Goal: Task Accomplishment & Management: Manage account settings

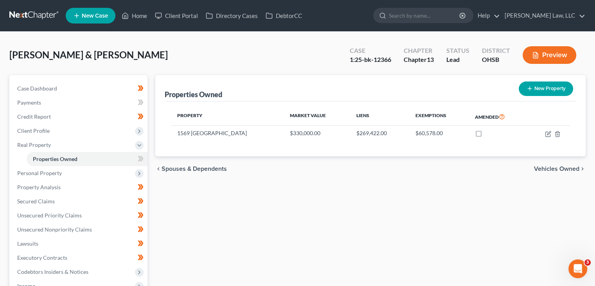
click at [399, 25] on ul "New Case Home Client Portal Directory Cases DebtorCC - No Result - See all resu…" at bounding box center [326, 15] width 520 height 20
click at [404, 11] on input "search" at bounding box center [425, 15] width 72 height 14
type input "474-5671"
drag, startPoint x: 420, startPoint y: 14, endPoint x: 375, endPoint y: 16, distance: 45.4
click at [375, 16] on div "474-5671" at bounding box center [423, 15] width 100 height 15
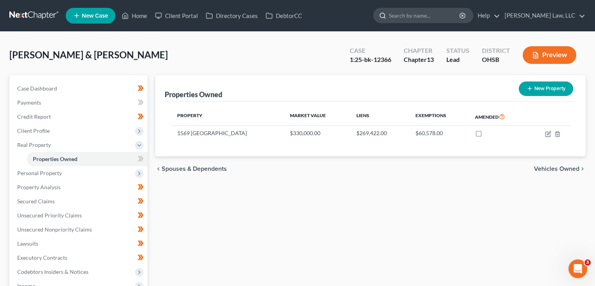
click at [405, 16] on input "search" at bounding box center [425, 15] width 72 height 14
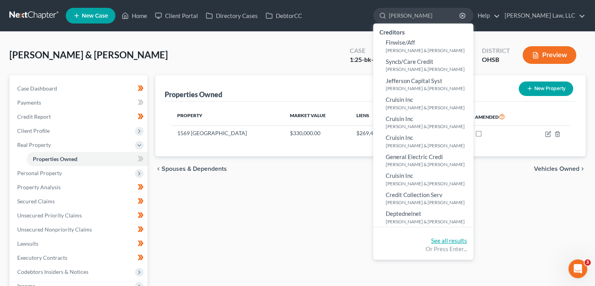
type input "summerlin"
click at [435, 241] on link "See all results" at bounding box center [449, 240] width 36 height 7
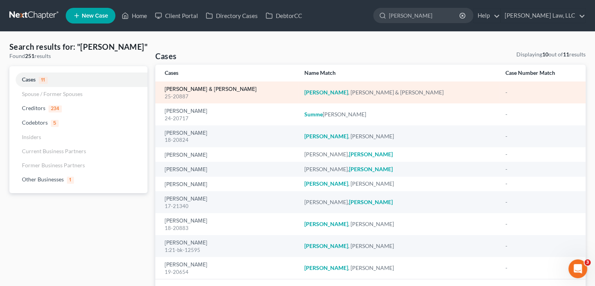
click at [171, 91] on link "[PERSON_NAME] & [PERSON_NAME]" at bounding box center [211, 88] width 92 height 5
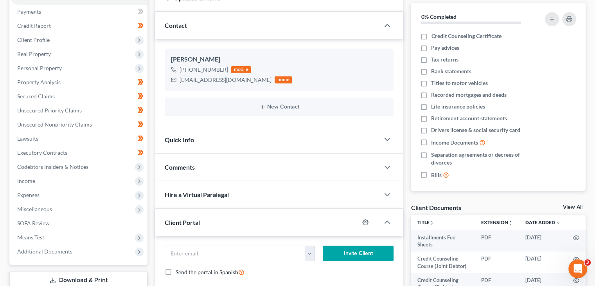
scroll to position [130, 0]
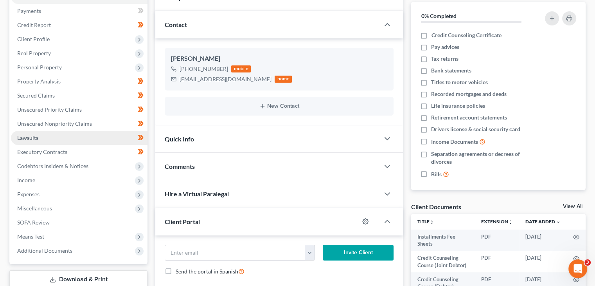
click at [69, 142] on link "Lawsuits" at bounding box center [79, 138] width 137 height 14
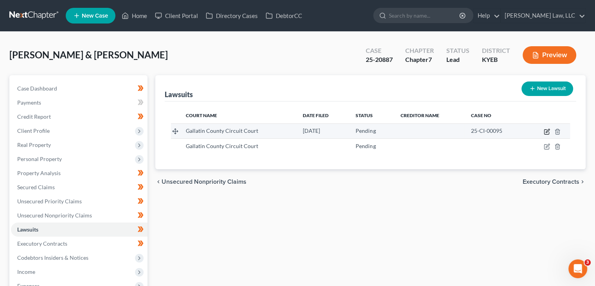
click at [548, 133] on icon "button" at bounding box center [547, 131] width 6 height 6
select select "18"
select select "0"
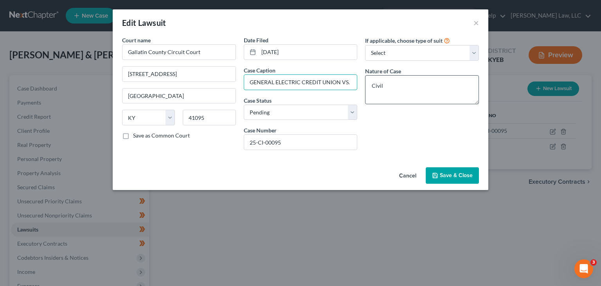
scroll to position [0, 75]
drag, startPoint x: 333, startPoint y: 85, endPoint x: 379, endPoint y: 91, distance: 46.5
click at [379, 91] on div "Court name * Gallatin County Circuit Court 100 E Main St Warsaw State AL AK AR …" at bounding box center [300, 96] width 365 height 120
click at [413, 176] on button "Cancel" at bounding box center [408, 176] width 30 height 16
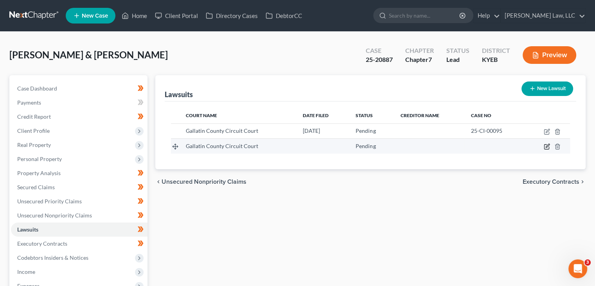
click at [549, 146] on icon "button" at bounding box center [547, 146] width 6 height 6
select select "18"
select select "0"
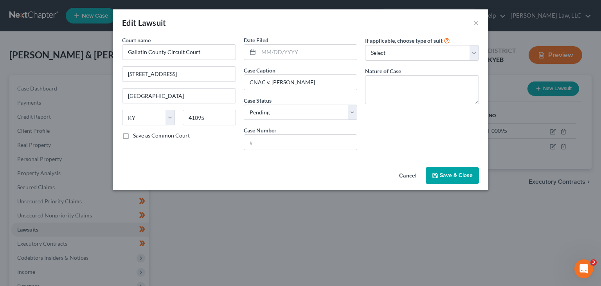
click at [413, 178] on button "Cancel" at bounding box center [408, 176] width 30 height 16
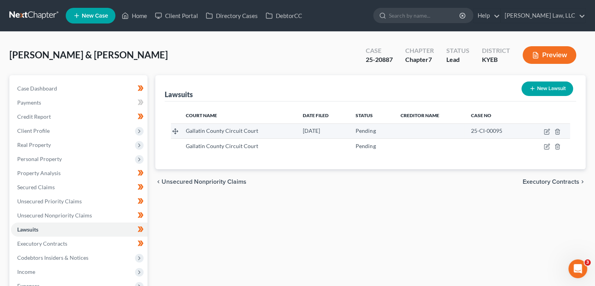
click at [548, 135] on td at bounding box center [547, 130] width 45 height 15
click at [548, 133] on icon "button" at bounding box center [547, 131] width 6 height 6
select select "18"
select select "0"
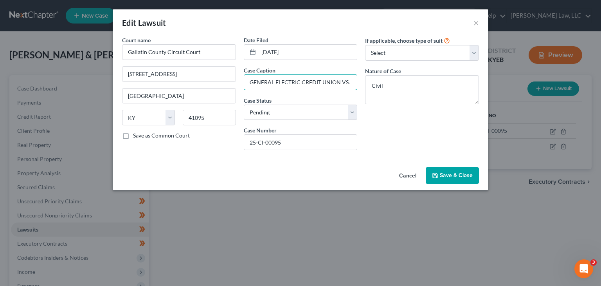
scroll to position [0, 75]
drag, startPoint x: 269, startPoint y: 81, endPoint x: 394, endPoint y: 78, distance: 125.3
click at [394, 78] on div "Court name * Gallatin County Circuit Court 100 E Main St Warsaw State AL AK AR …" at bounding box center [300, 96] width 365 height 120
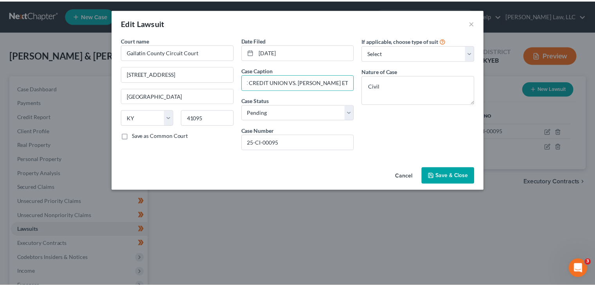
scroll to position [0, 0]
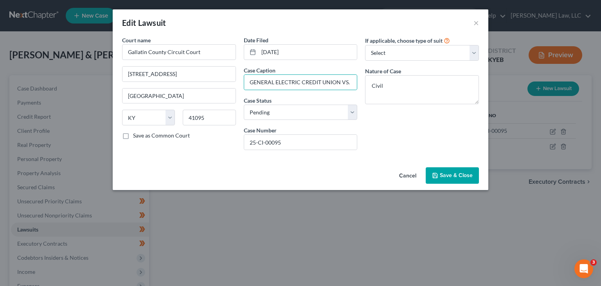
click at [407, 176] on button "Cancel" at bounding box center [408, 176] width 30 height 16
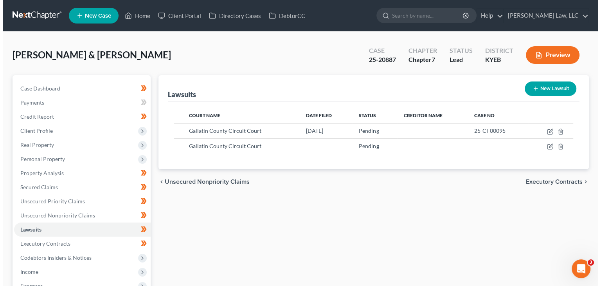
scroll to position [27, 0]
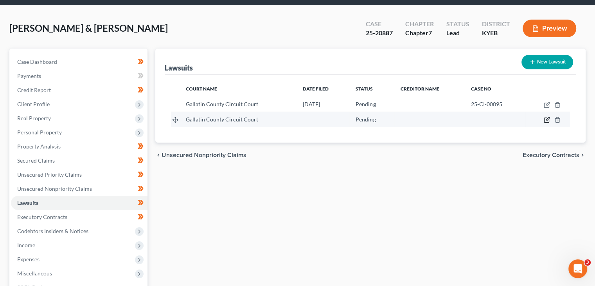
click at [549, 120] on icon "button" at bounding box center [547, 120] width 6 height 6
select select "18"
select select "0"
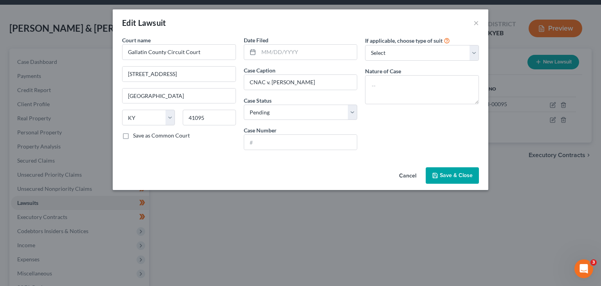
click at [405, 179] on button "Cancel" at bounding box center [408, 176] width 30 height 16
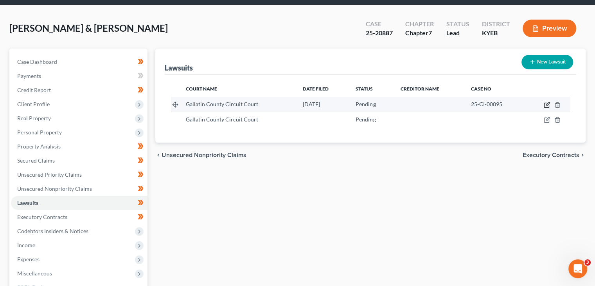
click at [547, 103] on icon "button" at bounding box center [547, 105] width 6 height 6
select select "18"
select select "0"
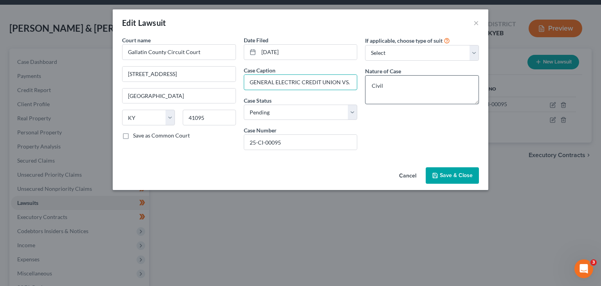
scroll to position [0, 75]
drag, startPoint x: 306, startPoint y: 81, endPoint x: 386, endPoint y: 83, distance: 80.7
click at [386, 83] on div "Court name * Gallatin County Circuit Court 100 E Main St Warsaw State AL AK AR …" at bounding box center [300, 96] width 365 height 120
click at [411, 174] on button "Cancel" at bounding box center [408, 176] width 30 height 16
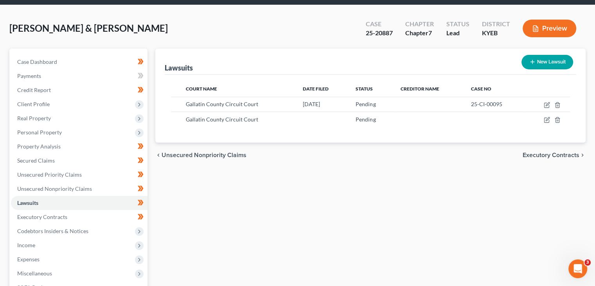
scroll to position [0, 0]
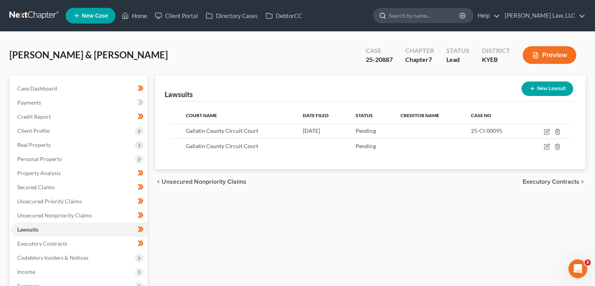
click at [402, 22] on input "search" at bounding box center [425, 15] width 72 height 14
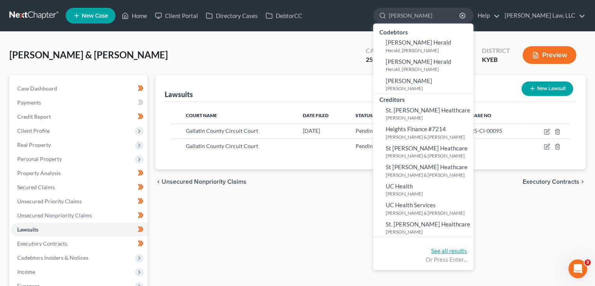
type input "herring"
click at [439, 248] on link "See all results" at bounding box center [449, 250] width 36 height 7
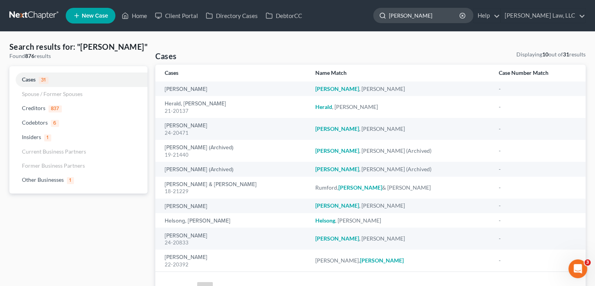
click at [429, 18] on input "herring" at bounding box center [425, 15] width 72 height 14
drag, startPoint x: 429, startPoint y: 18, endPoint x: 379, endPoint y: 24, distance: 50.9
click at [379, 24] on ul "New Case Home Client Portal Directory Cases DebtorCC herring - No Result - Code…" at bounding box center [326, 15] width 520 height 20
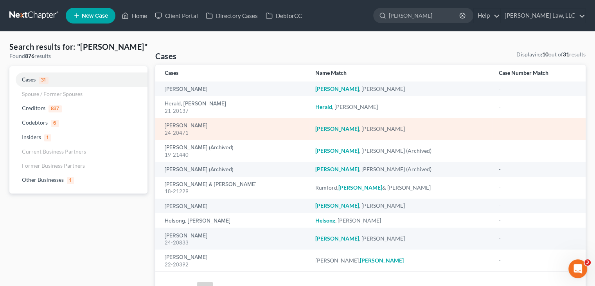
scroll to position [42, 0]
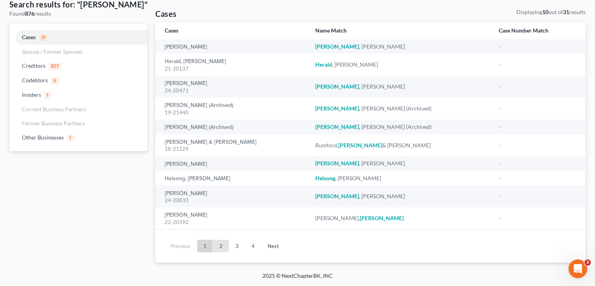
click at [222, 244] on link "2" at bounding box center [221, 245] width 16 height 13
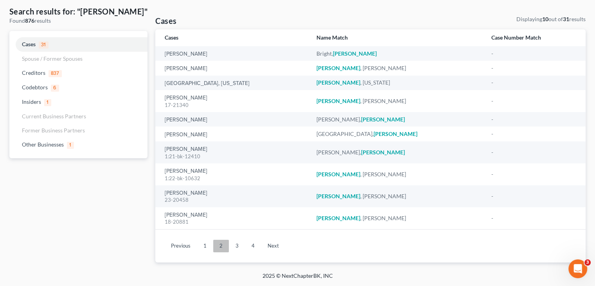
scroll to position [35, 0]
click at [233, 246] on link "3" at bounding box center [237, 245] width 16 height 13
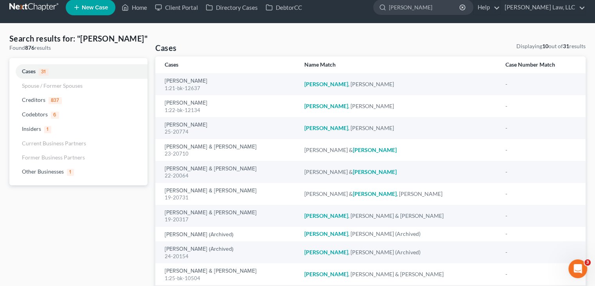
scroll to position [0, 0]
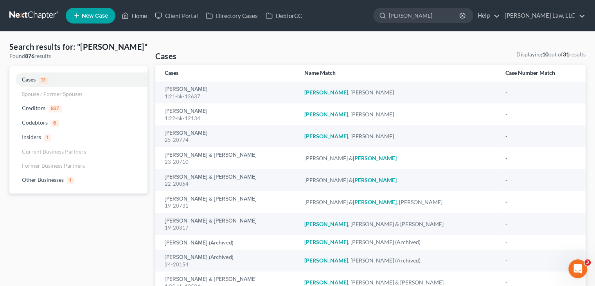
click at [40, 16] on link at bounding box center [34, 16] width 50 height 14
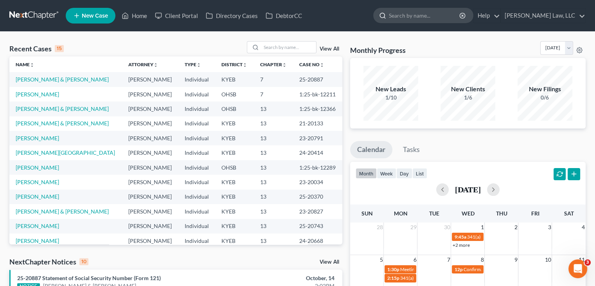
click at [412, 13] on input "search" at bounding box center [425, 15] width 72 height 14
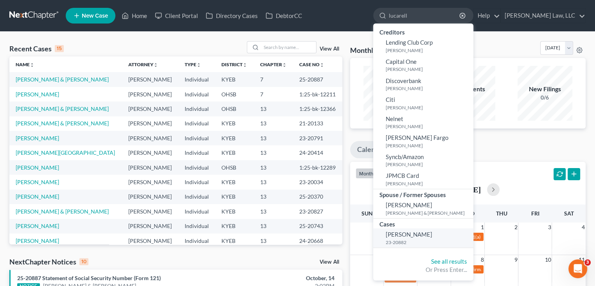
type input "lucarell"
click at [390, 239] on small "23-20882" at bounding box center [429, 242] width 86 height 7
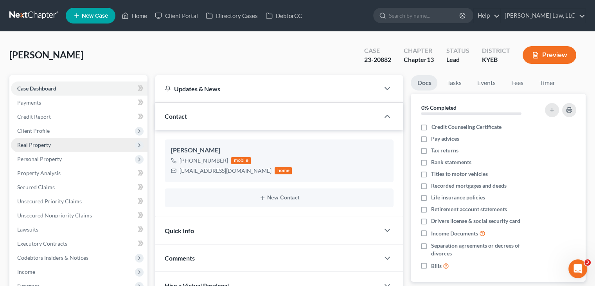
scroll to position [25, 0]
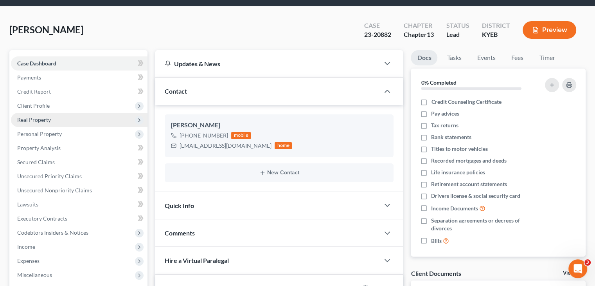
click at [79, 116] on span "Real Property" at bounding box center [79, 120] width 137 height 14
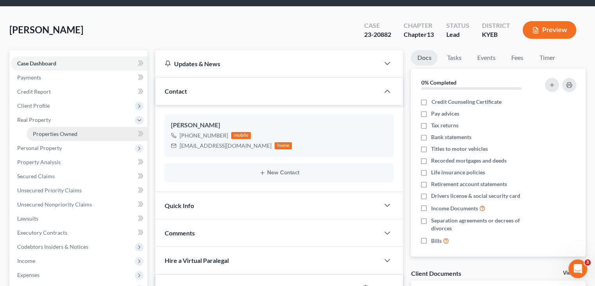
click at [66, 129] on link "Properties Owned" at bounding box center [87, 134] width 121 height 14
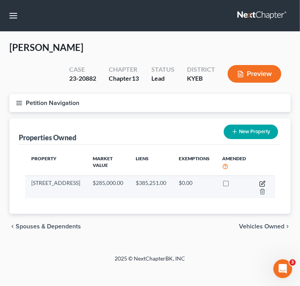
click at [260, 183] on icon "button" at bounding box center [262, 183] width 5 height 5
select select "18"
select select "3"
select select "0"
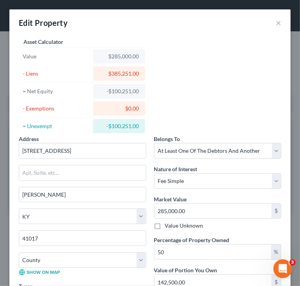
click at [276, 24] on div "Edit Property ×" at bounding box center [149, 22] width 281 height 27
click at [276, 24] on button "×" at bounding box center [278, 22] width 5 height 9
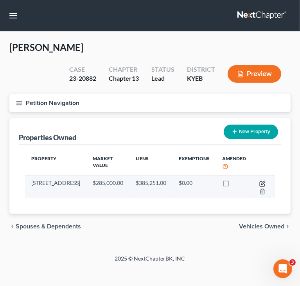
click at [261, 184] on icon "button" at bounding box center [262, 183] width 6 height 6
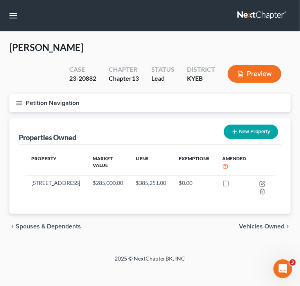
select select "18"
select select "3"
select select "0"
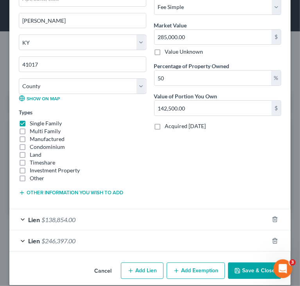
scroll to position [181, 0]
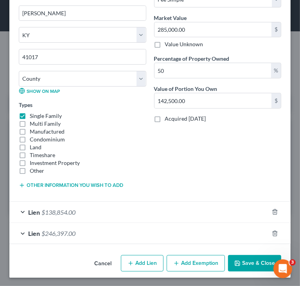
click at [102, 214] on div "Lien $138,854.00" at bounding box center [138, 212] width 259 height 21
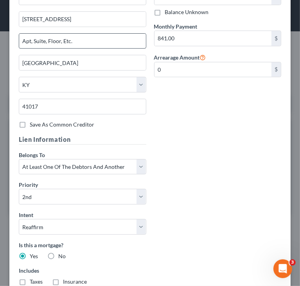
scroll to position [522, 0]
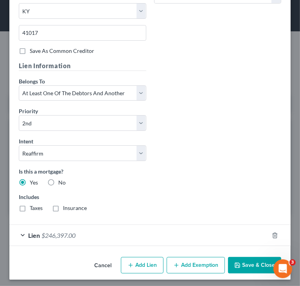
click at [65, 237] on div "Lien $246,397.00" at bounding box center [138, 235] width 259 height 21
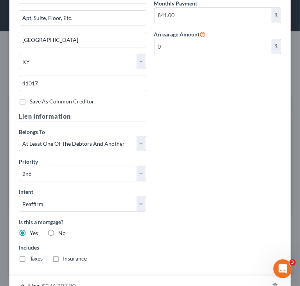
scroll to position [338, 0]
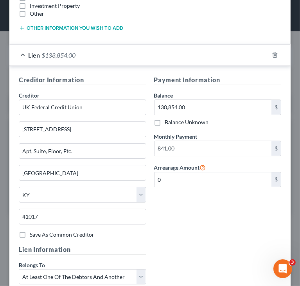
click at [75, 61] on div "Lien $138,854.00" at bounding box center [138, 55] width 259 height 21
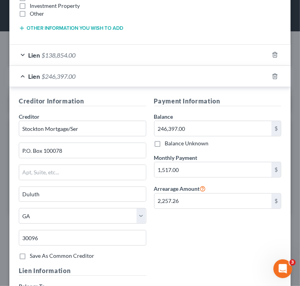
click at [33, 53] on span "Lien" at bounding box center [34, 54] width 12 height 7
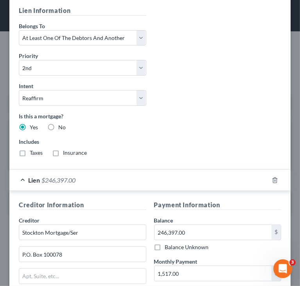
scroll to position [539, 0]
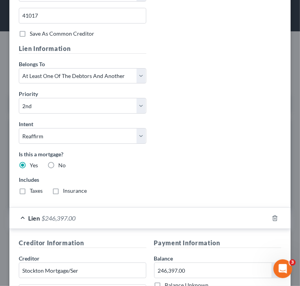
click at [48, 215] on span "$246,397.00" at bounding box center [58, 217] width 34 height 7
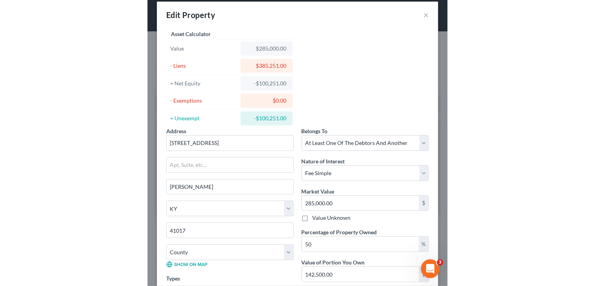
scroll to position [9, 0]
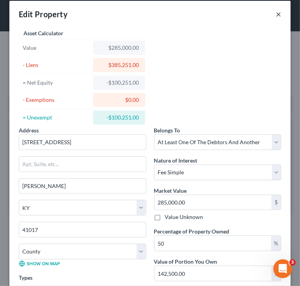
click at [276, 14] on button "×" at bounding box center [278, 13] width 5 height 9
